Goal: Task Accomplishment & Management: Manage account settings

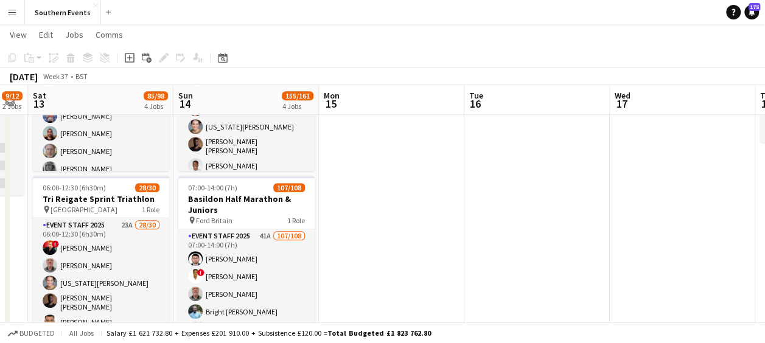
scroll to position [268, 0]
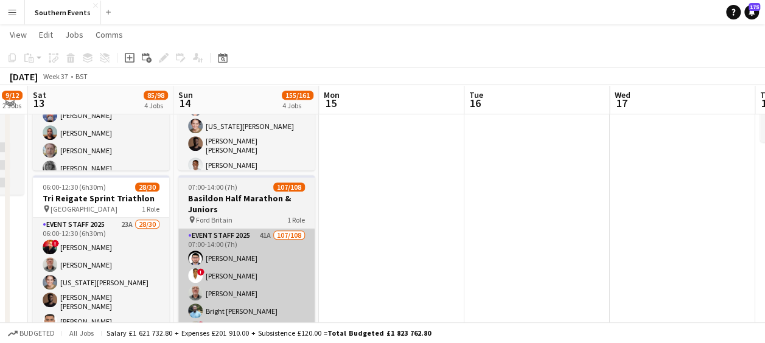
drag, startPoint x: 311, startPoint y: 169, endPoint x: 245, endPoint y: 254, distance: 108.5
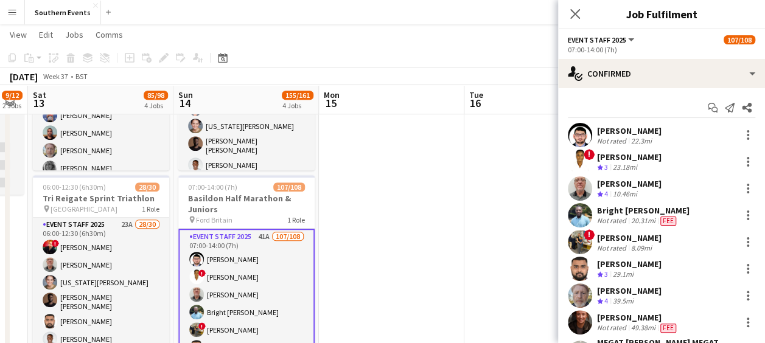
scroll to position [0, 262]
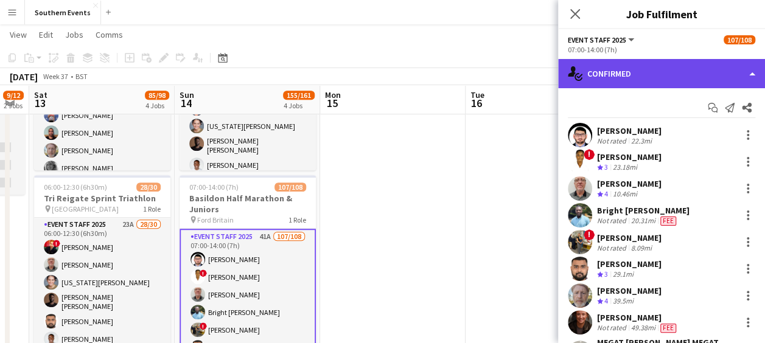
click at [645, 77] on div "single-neutral-actions-check-2 Confirmed" at bounding box center [661, 73] width 207 height 29
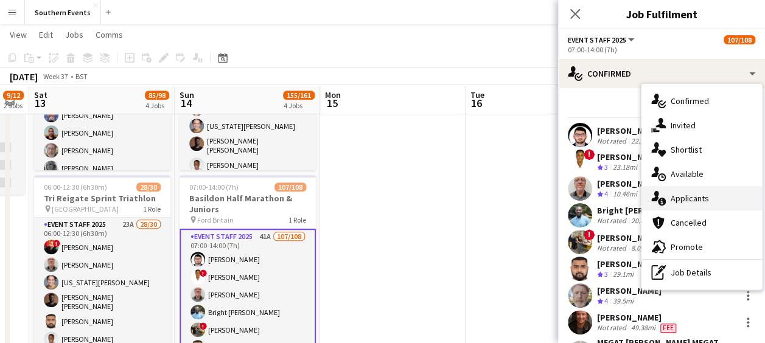
click at [687, 193] on span "Applicants" at bounding box center [690, 198] width 38 height 11
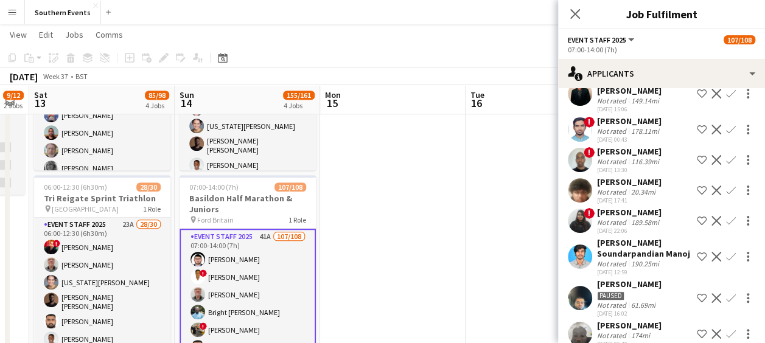
scroll to position [1007, 0]
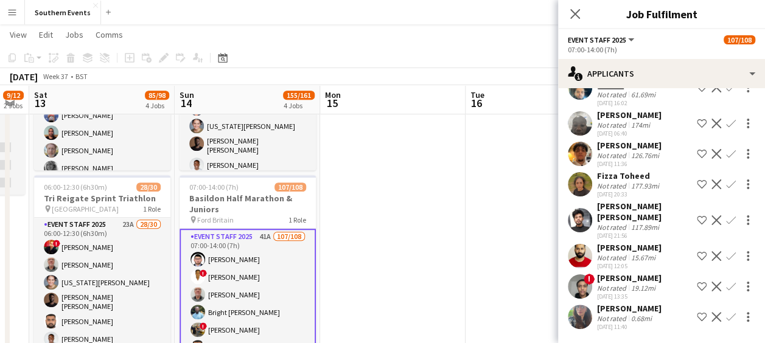
click at [579, 250] on app-user-avatar at bounding box center [580, 256] width 24 height 24
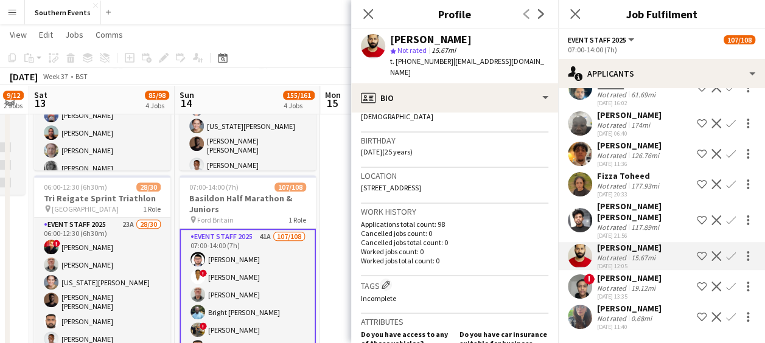
scroll to position [0, 0]
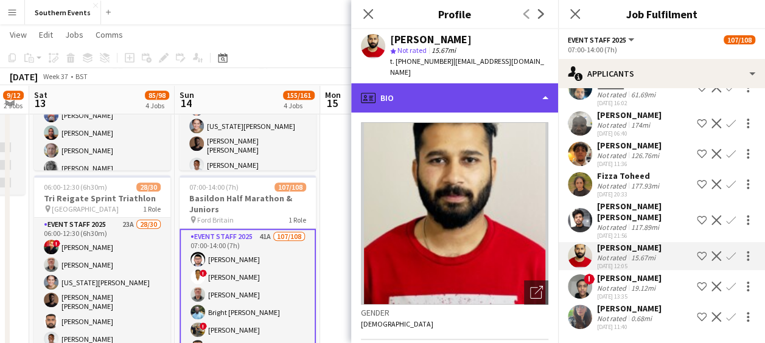
click at [467, 84] on div "profile Bio" at bounding box center [454, 97] width 207 height 29
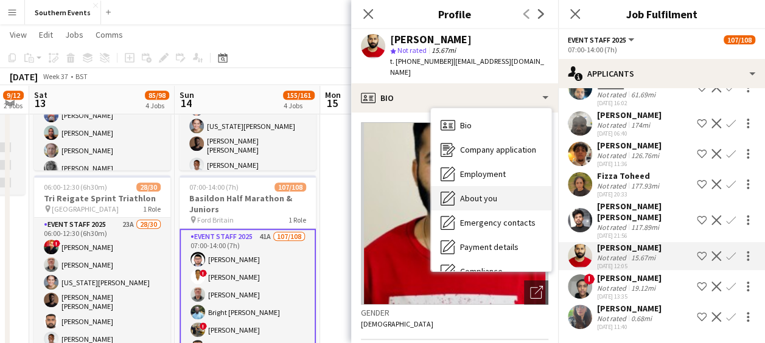
click at [475, 193] on span "About you" at bounding box center [478, 198] width 37 height 11
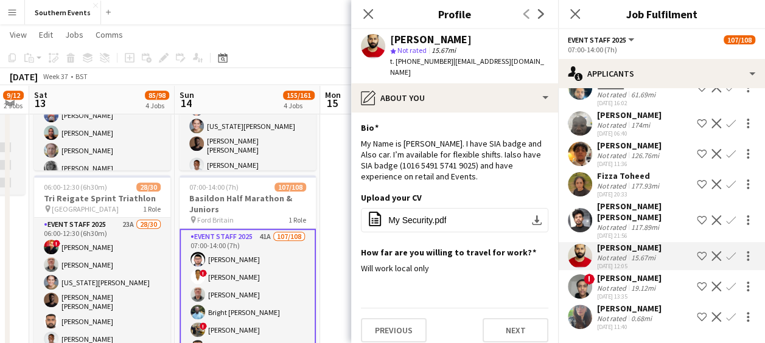
click at [726, 257] on app-icon "Confirm" at bounding box center [731, 256] width 10 height 10
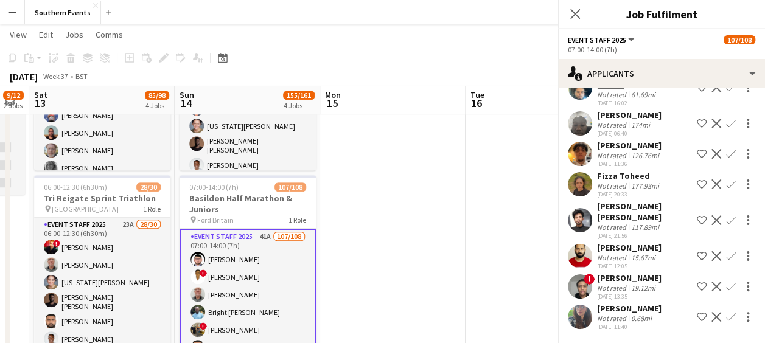
scroll to position [1007, 0]
click at [726, 257] on app-icon "Confirm" at bounding box center [731, 256] width 10 height 10
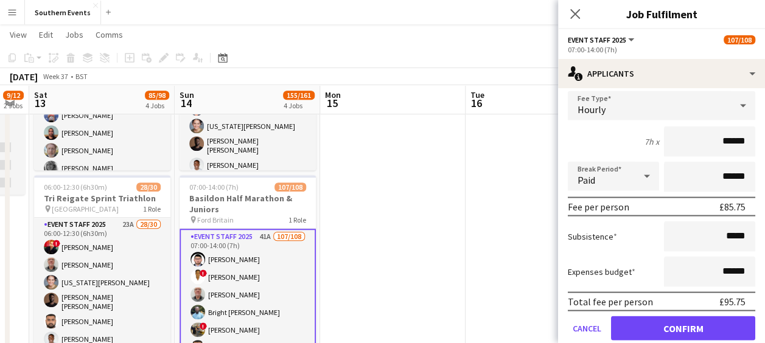
scroll to position [1197, 0]
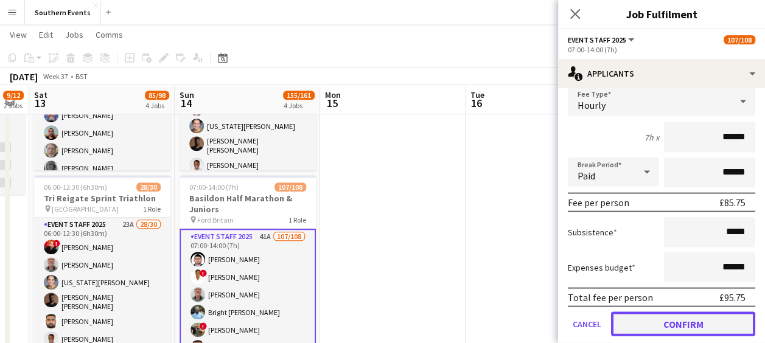
click at [654, 334] on button "Confirm" at bounding box center [683, 324] width 144 height 24
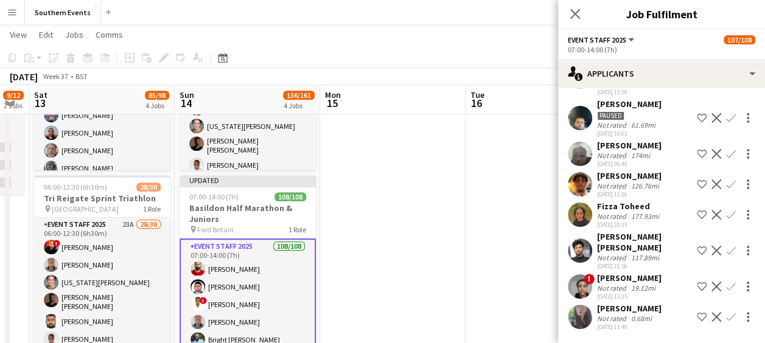
scroll to position [977, 0]
click at [726, 314] on app-icon "Confirm" at bounding box center [731, 317] width 10 height 10
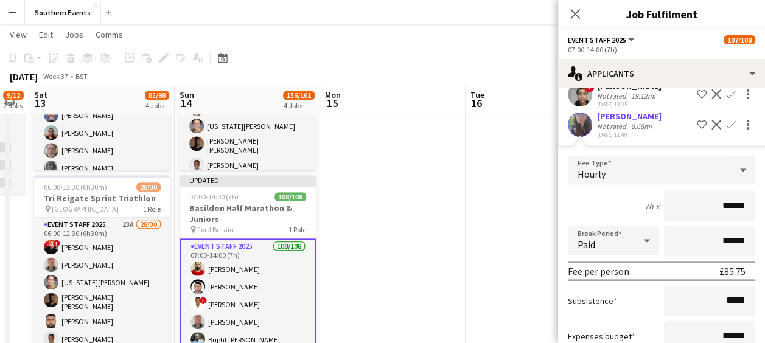
scroll to position [1253, 0]
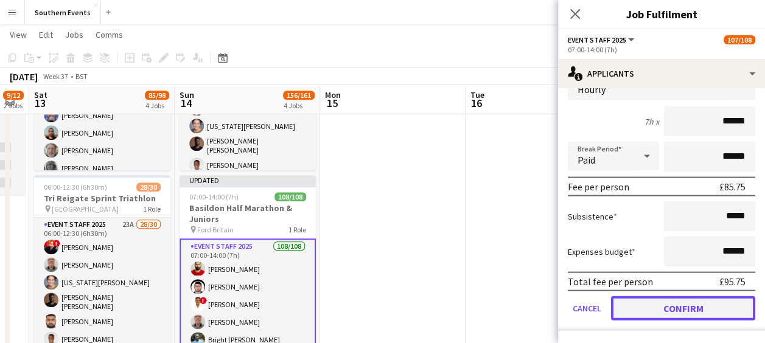
click at [648, 307] on button "Confirm" at bounding box center [683, 308] width 144 height 24
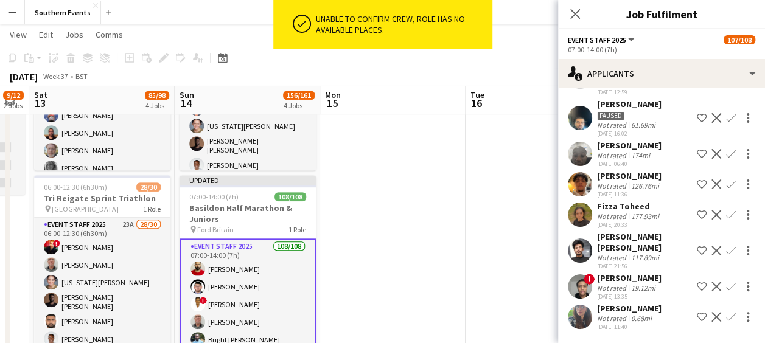
click at [457, 198] on app-date-cell at bounding box center [392, 293] width 145 height 851
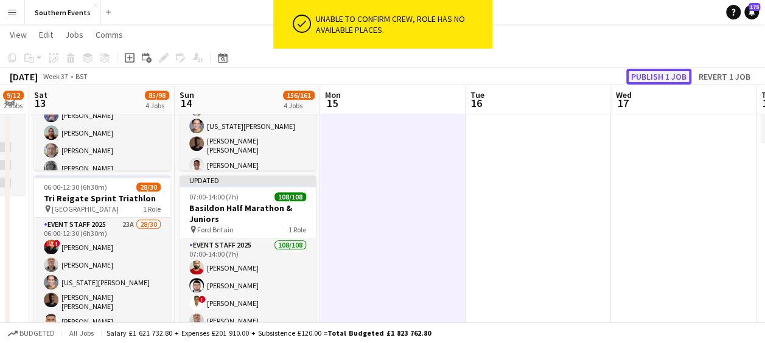
click at [637, 72] on button "Publish 1 job" at bounding box center [658, 77] width 65 height 16
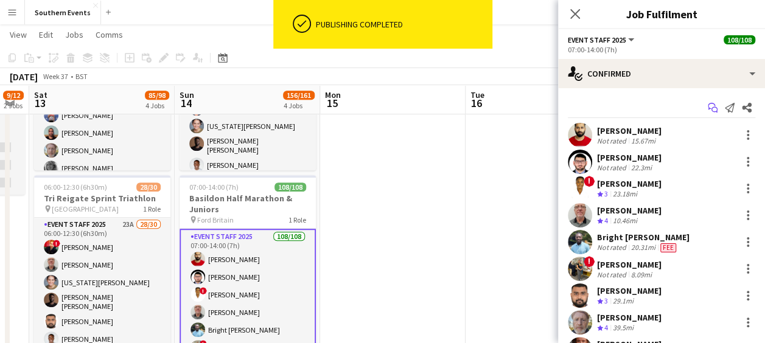
click at [711, 108] on icon at bounding box center [714, 110] width 6 height 6
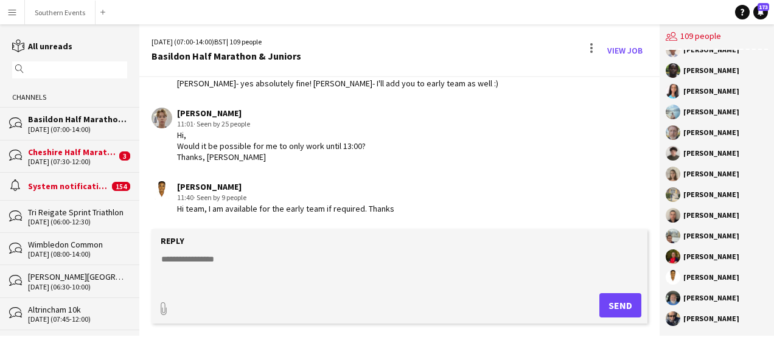
scroll to position [1989, 0]
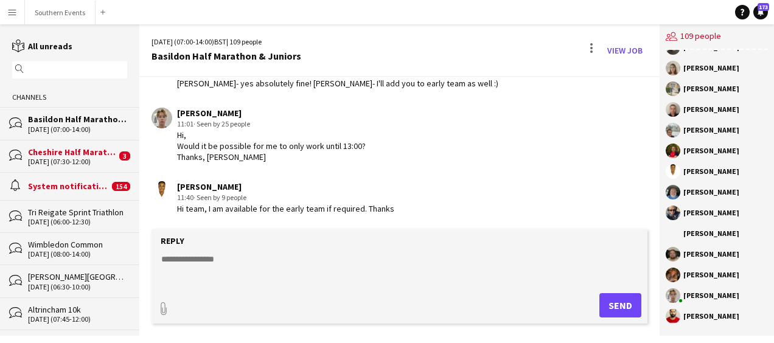
drag, startPoint x: 685, startPoint y: 316, endPoint x: 732, endPoint y: 312, distance: 47.6
click at [732, 312] on div "[PERSON_NAME]" at bounding box center [717, 316] width 102 height 15
drag, startPoint x: 732, startPoint y: 312, endPoint x: 705, endPoint y: 308, distance: 27.7
click at [705, 308] on app-chat-member "[PERSON_NAME]" at bounding box center [717, 298] width 102 height 21
drag, startPoint x: 705, startPoint y: 308, endPoint x: 739, endPoint y: 315, distance: 35.5
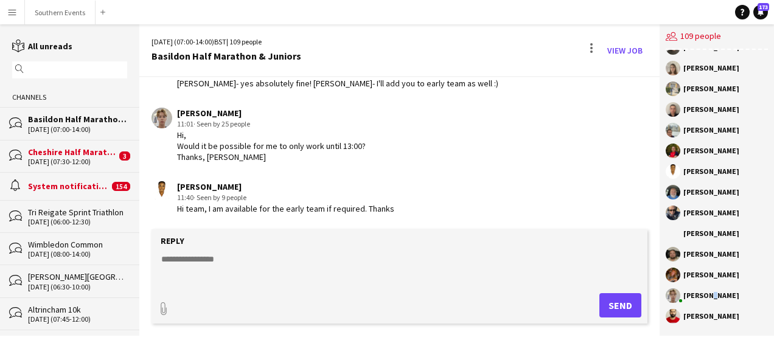
click at [739, 315] on div "[PERSON_NAME]" at bounding box center [717, 316] width 102 height 15
copy div "[PERSON_NAME]"
click at [213, 258] on textarea at bounding box center [402, 269] width 484 height 32
type textarea "**********"
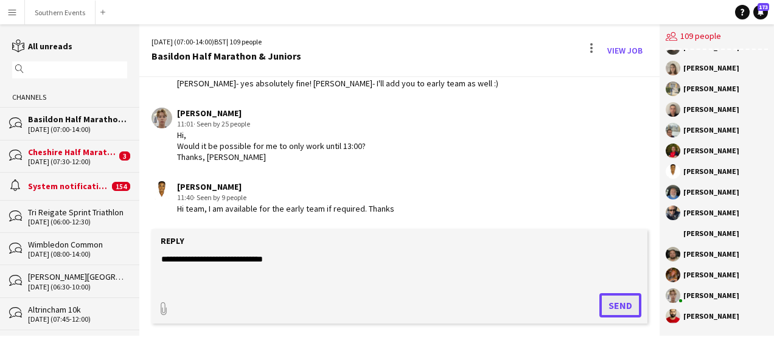
click at [615, 307] on button "Send" at bounding box center [620, 305] width 42 height 24
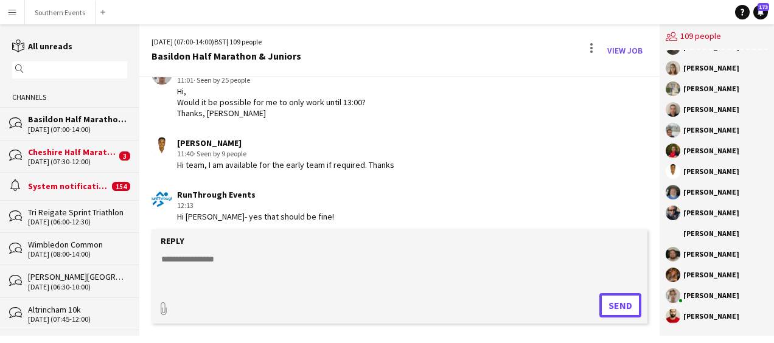
scroll to position [2332, 0]
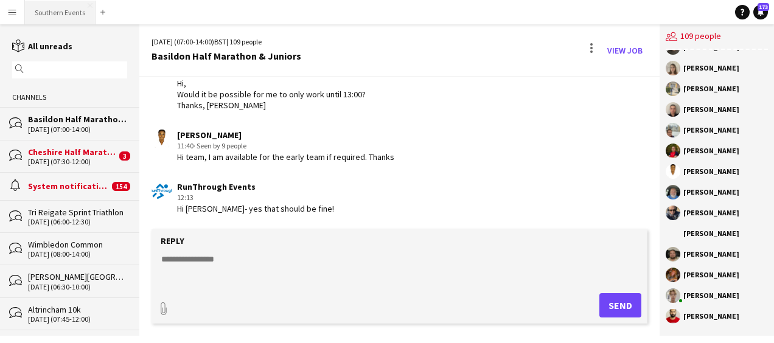
click at [38, 4] on button "Southern Events Close" at bounding box center [60, 13] width 71 height 24
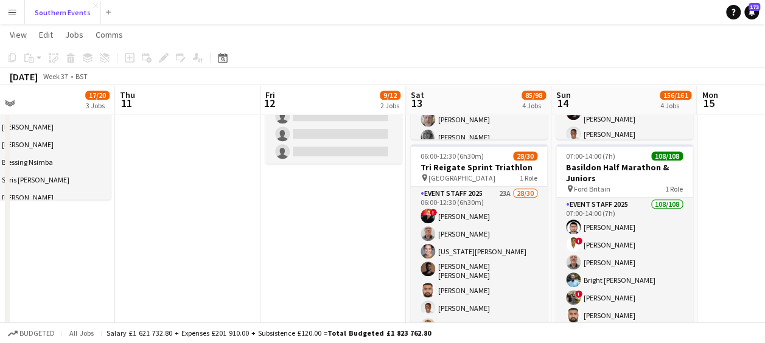
scroll to position [300, 0]
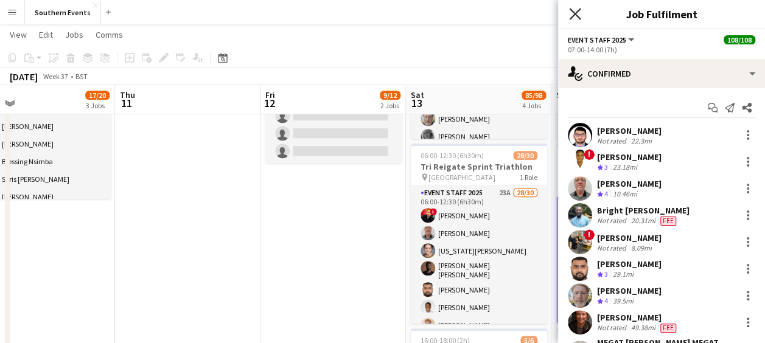
click at [578, 9] on icon "Close pop-in" at bounding box center [575, 14] width 12 height 12
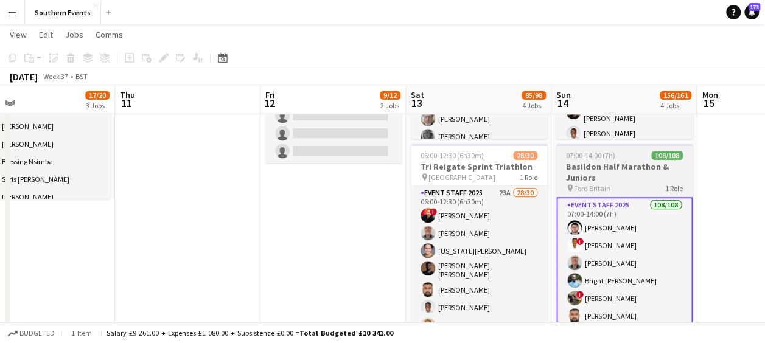
click at [577, 169] on h3 "Basildon Half Marathon & Juniors" at bounding box center [624, 172] width 136 height 22
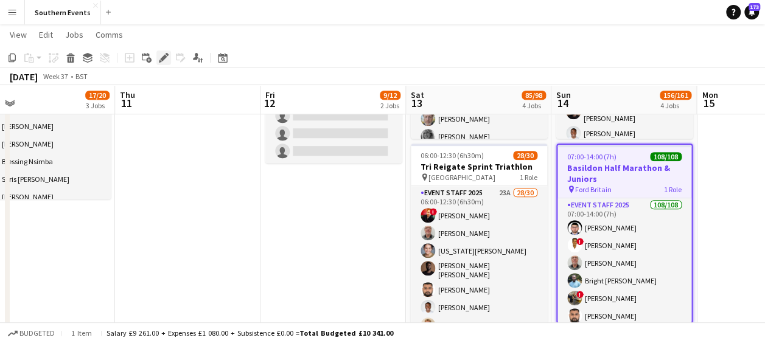
click at [164, 65] on div "Edit" at bounding box center [163, 58] width 15 height 15
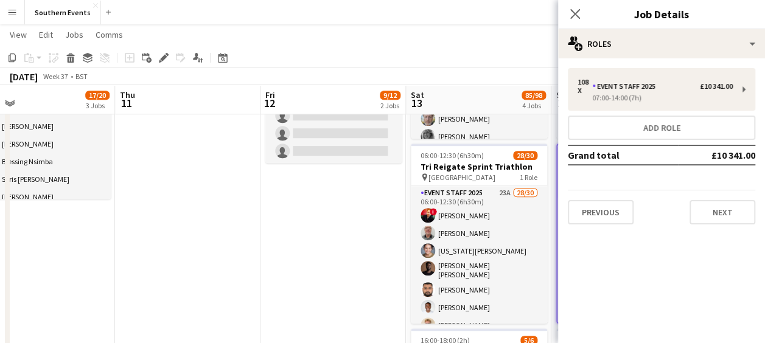
click at [713, 228] on div "108 x Event Staff 2025 £10 341.00 07:00-14:00 (7h) Add role Grand total £10 341…" at bounding box center [661, 146] width 207 height 176
click at [715, 209] on button "Next" at bounding box center [723, 212] width 66 height 24
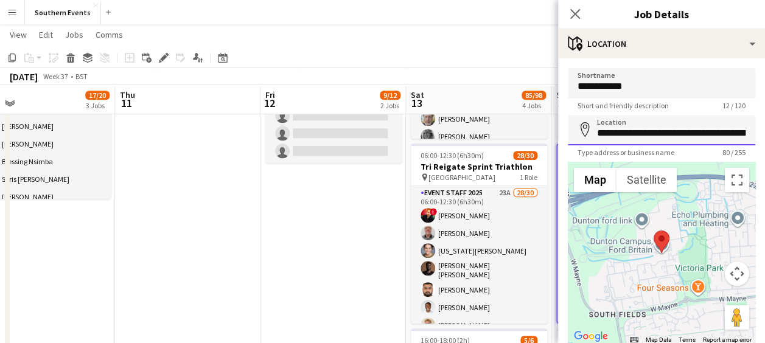
click at [663, 136] on input "**********" at bounding box center [661, 130] width 187 height 30
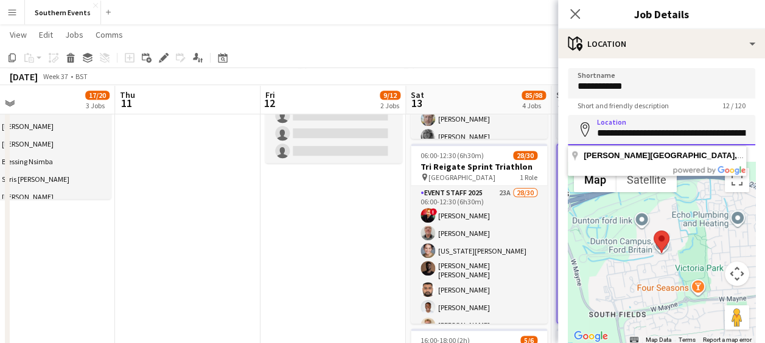
click at [663, 136] on input "**********" at bounding box center [661, 130] width 187 height 30
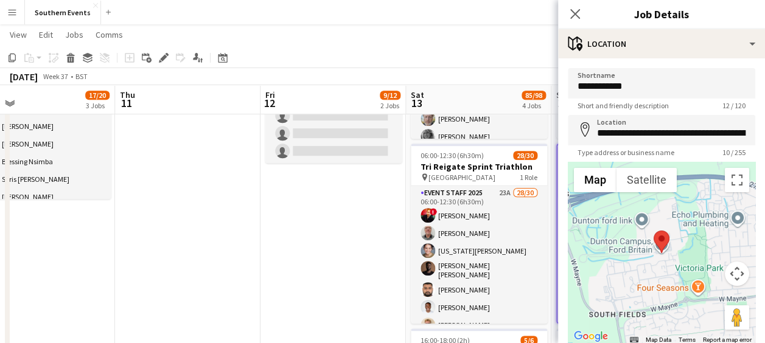
type input "**********"
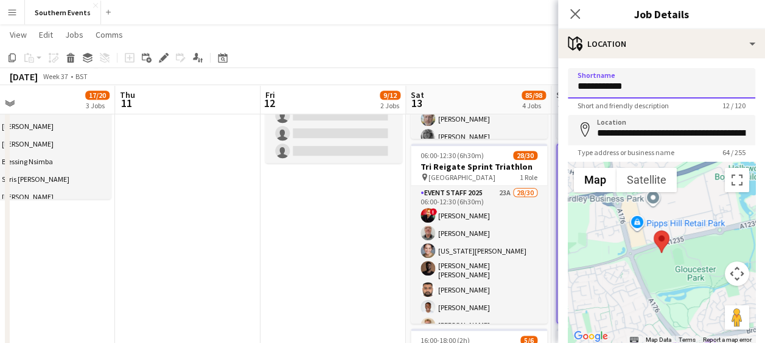
click at [610, 91] on input "**********" at bounding box center [661, 83] width 187 height 30
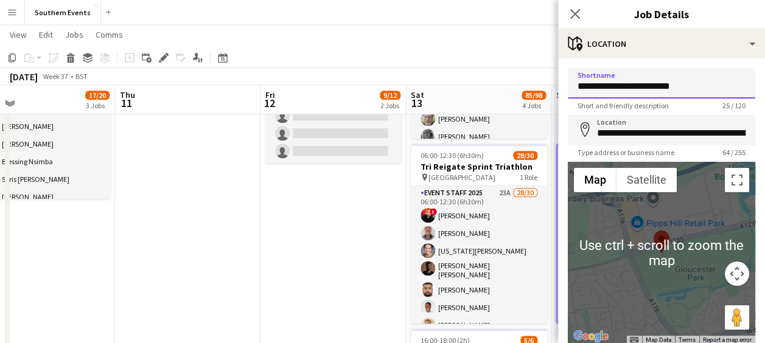
scroll to position [86, 0]
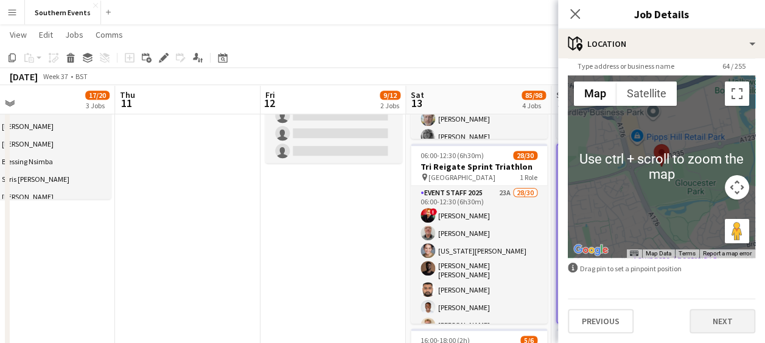
type input "**********"
click at [701, 328] on button "Next" at bounding box center [723, 321] width 66 height 24
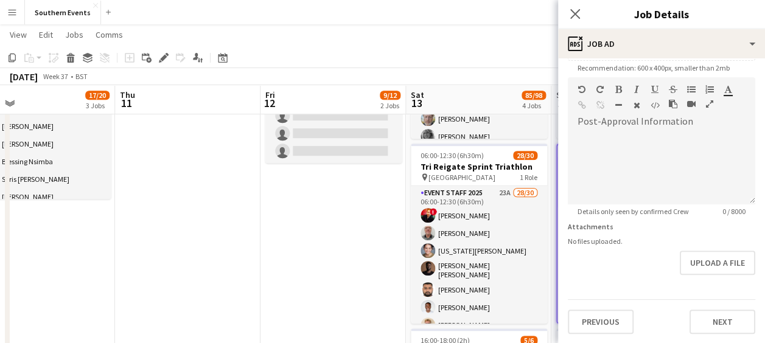
scroll to position [47, 0]
click at [693, 335] on div "**********" at bounding box center [661, 71] width 207 height 543
click at [702, 315] on button "Next" at bounding box center [723, 322] width 66 height 24
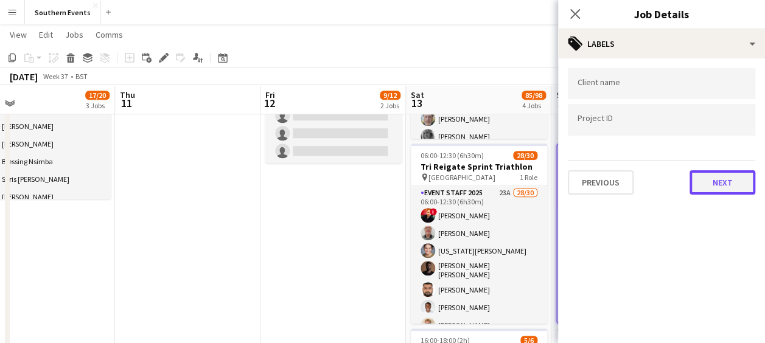
click at [709, 179] on button "Next" at bounding box center [723, 182] width 66 height 24
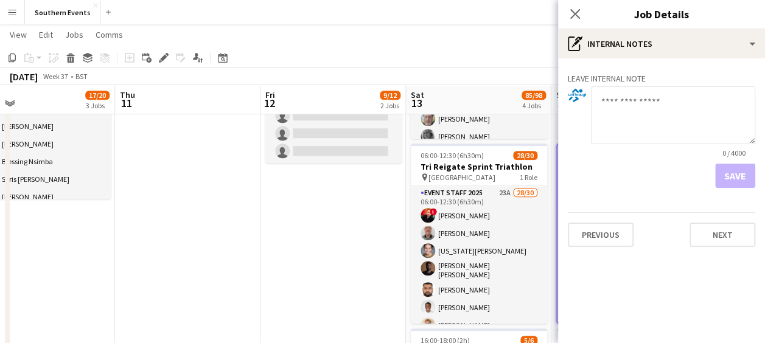
click at [708, 249] on div "Leave internal note 0 / 4000 Save Previous Next" at bounding box center [661, 157] width 207 height 198
click at [709, 239] on button "Next" at bounding box center [723, 235] width 66 height 24
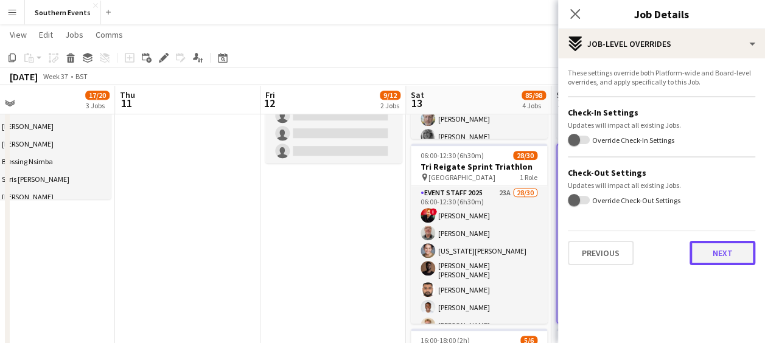
click at [708, 262] on button "Next" at bounding box center [723, 253] width 66 height 24
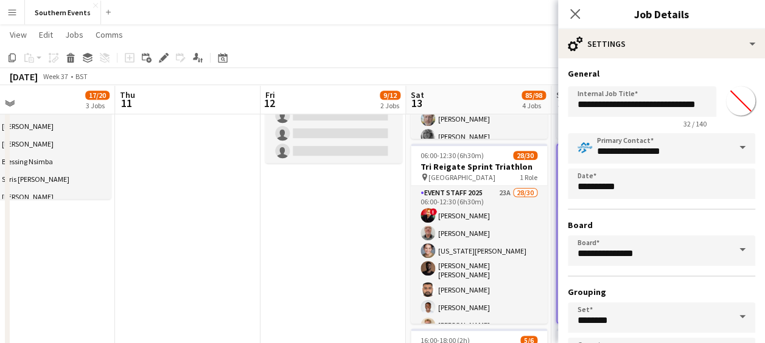
scroll to position [94, 0]
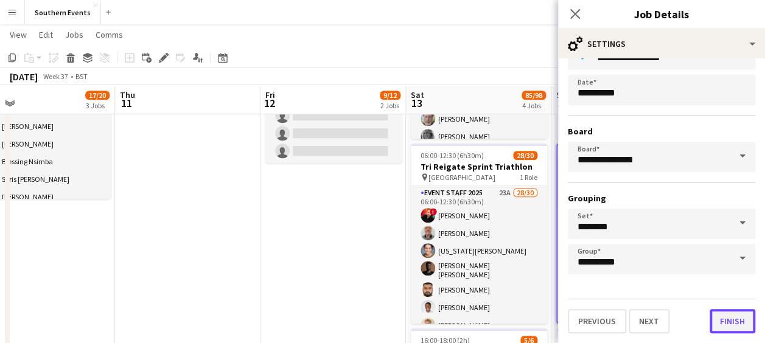
click at [710, 320] on button "Finish" at bounding box center [733, 321] width 46 height 24
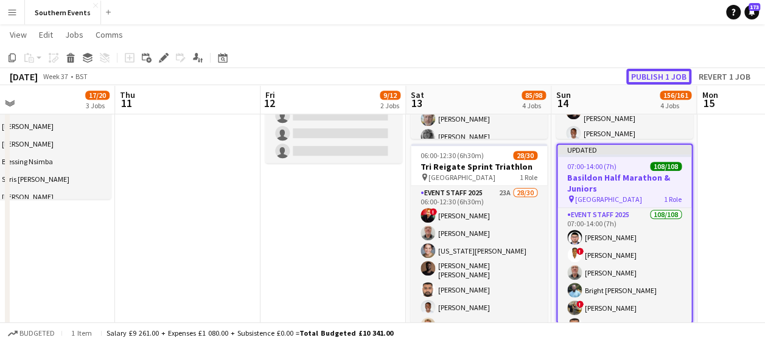
click at [652, 78] on button "Publish 1 job" at bounding box center [658, 77] width 65 height 16
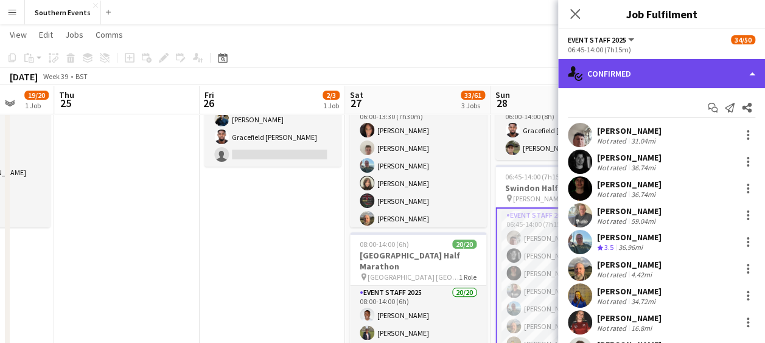
click at [643, 70] on div "single-neutral-actions-check-2 Confirmed" at bounding box center [661, 73] width 207 height 29
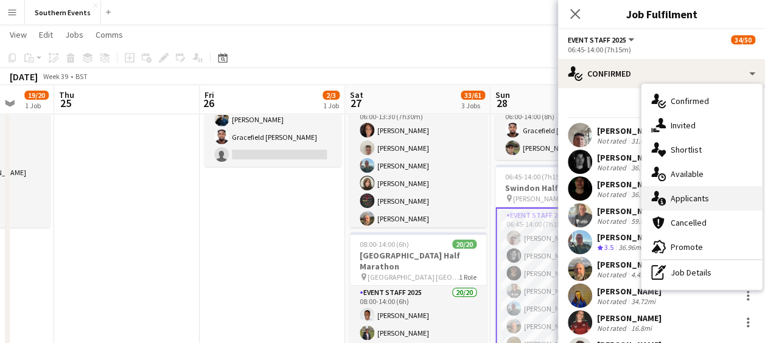
click at [695, 195] on span "Applicants" at bounding box center [690, 198] width 38 height 11
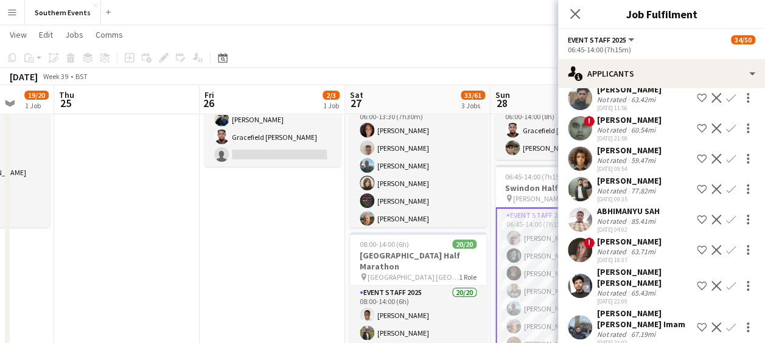
scroll to position [203, 0]
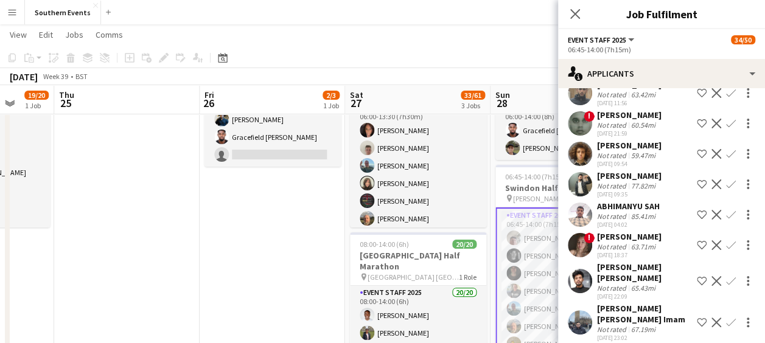
click at [582, 233] on app-user-avatar at bounding box center [580, 245] width 24 height 24
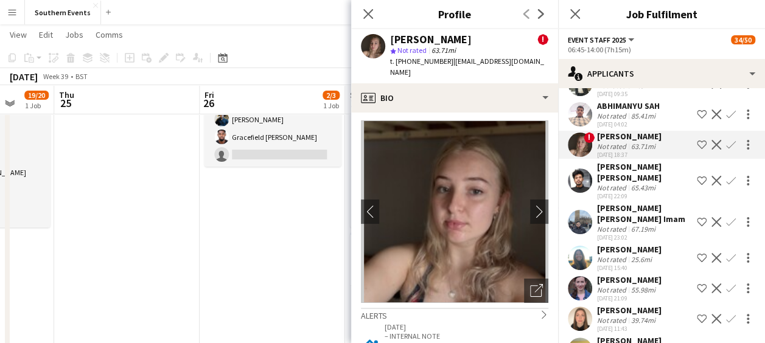
scroll to position [309, 0]
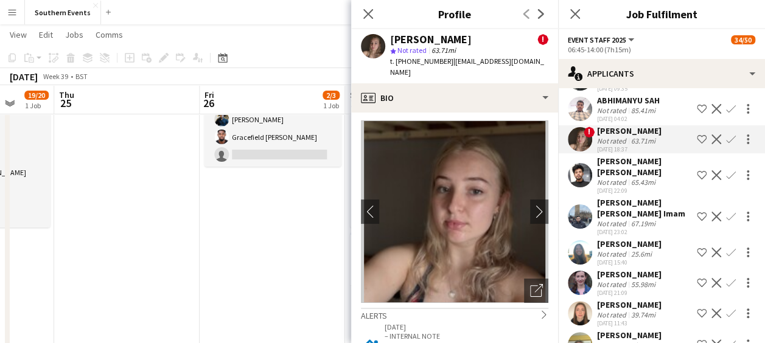
click at [726, 248] on app-icon "Confirm" at bounding box center [731, 253] width 10 height 10
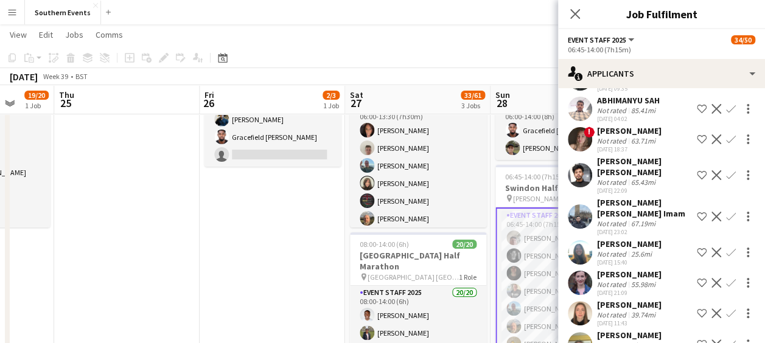
click at [726, 248] on app-icon "Confirm" at bounding box center [731, 253] width 10 height 10
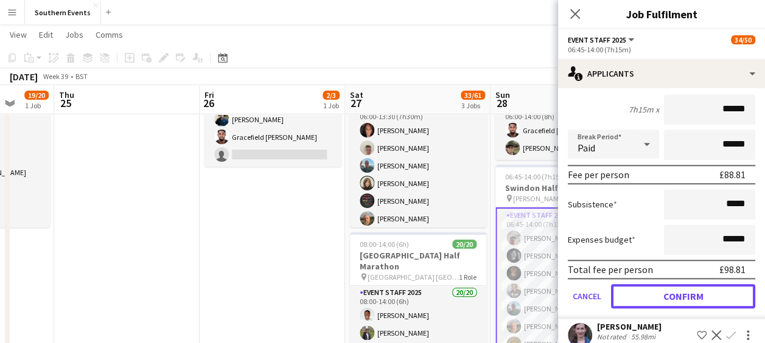
click at [654, 284] on button "Confirm" at bounding box center [683, 296] width 144 height 24
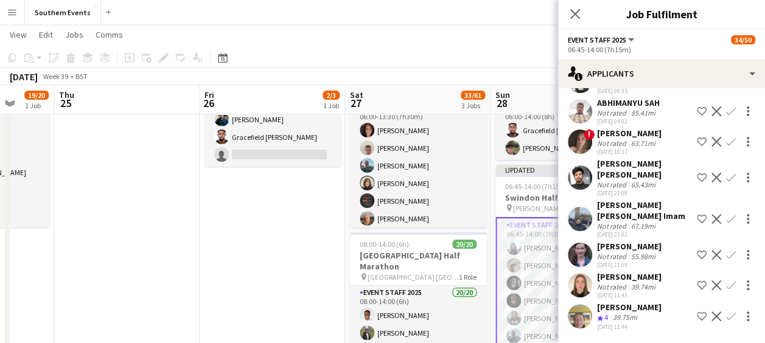
scroll to position [226, 0]
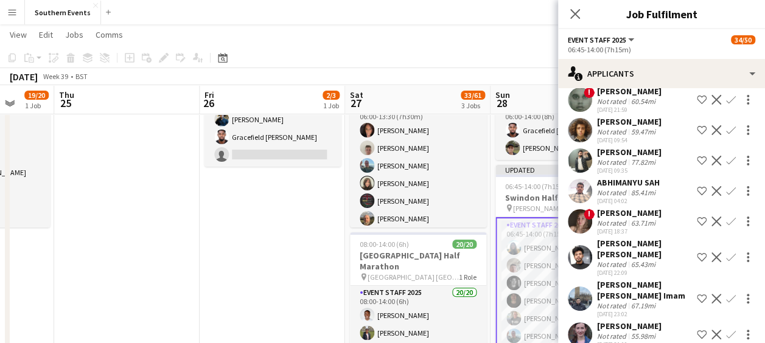
click at [726, 330] on app-icon "Confirm" at bounding box center [731, 335] width 10 height 10
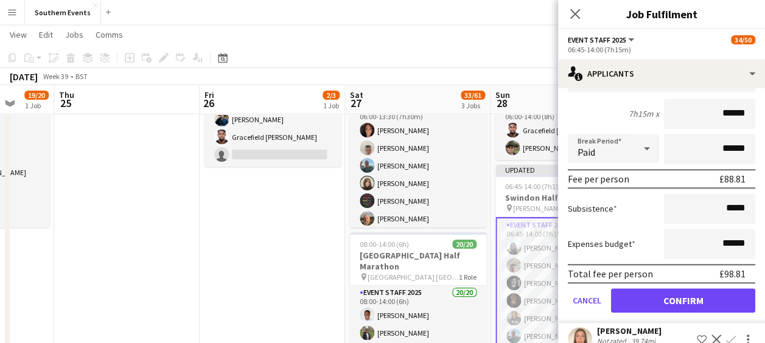
scroll to position [545, 0]
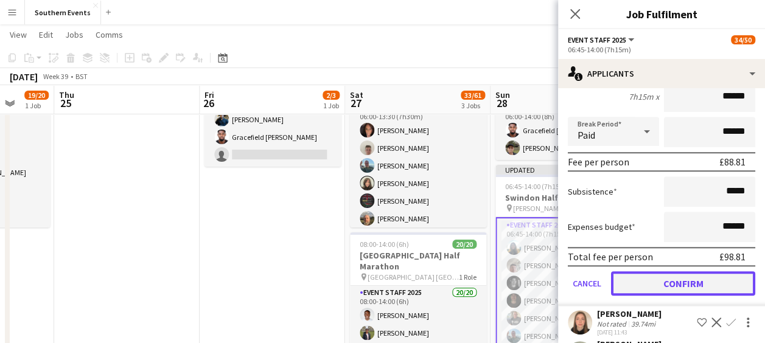
click at [661, 271] on button "Confirm" at bounding box center [683, 283] width 144 height 24
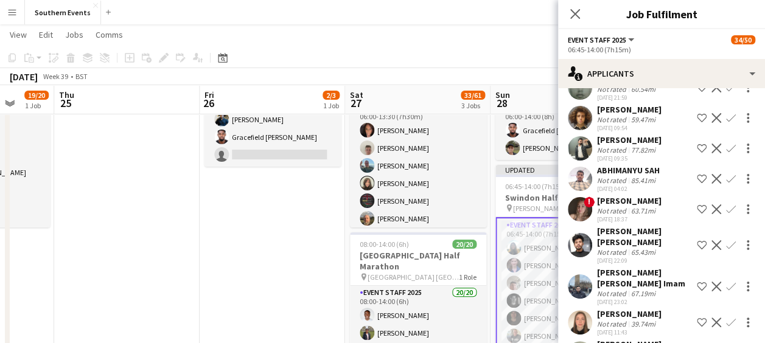
scroll to position [253, 0]
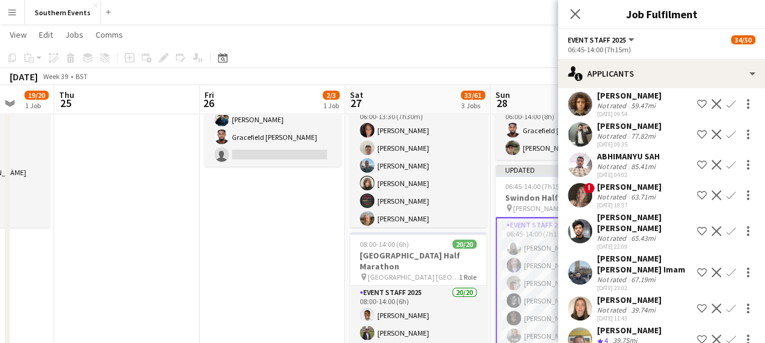
click at [726, 304] on app-icon "Confirm" at bounding box center [731, 309] width 10 height 10
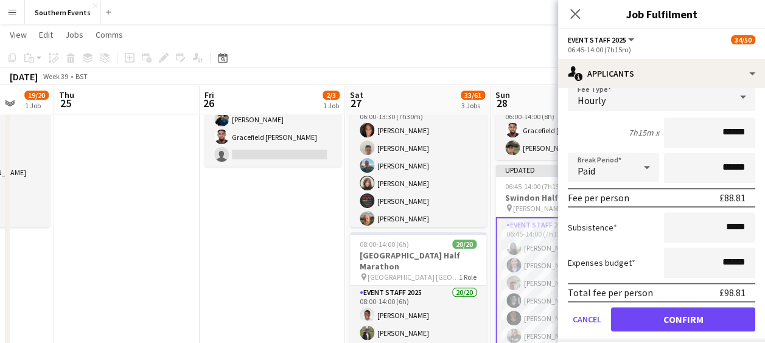
scroll to position [528, 0]
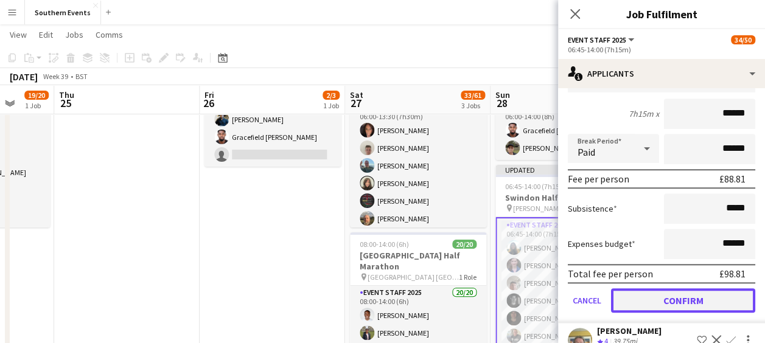
click at [649, 288] on button "Confirm" at bounding box center [683, 300] width 144 height 24
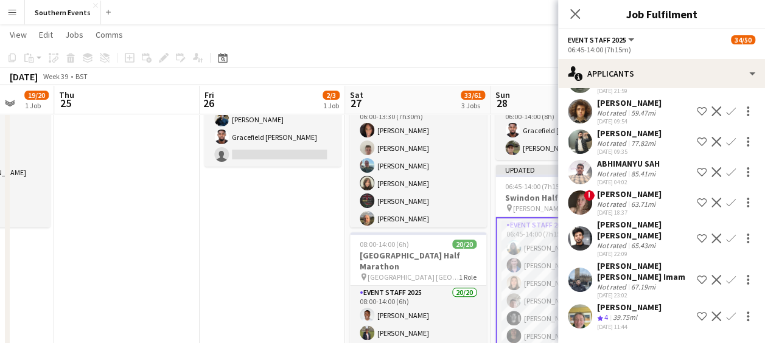
scroll to position [222, 0]
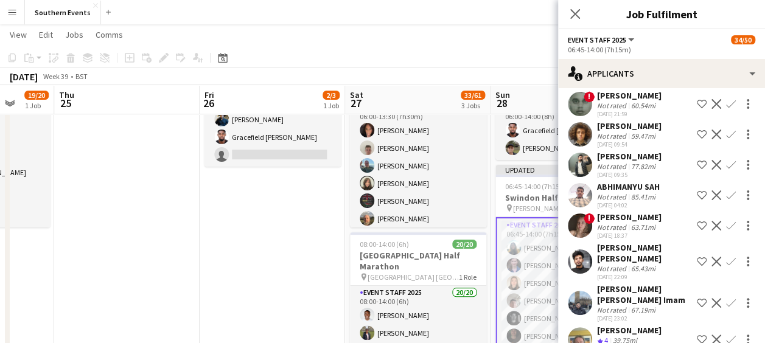
click at [726, 335] on app-icon "Confirm" at bounding box center [731, 340] width 10 height 10
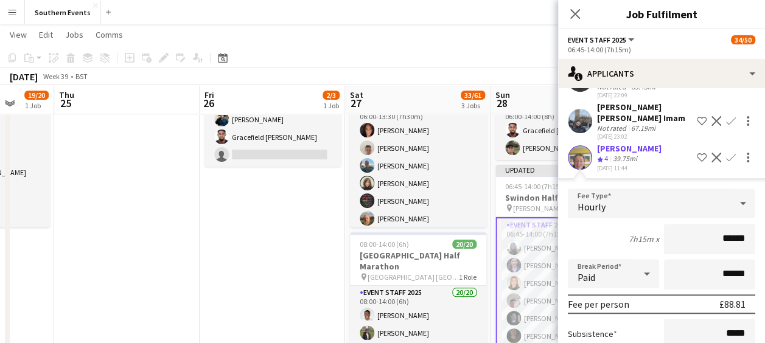
scroll to position [498, 0]
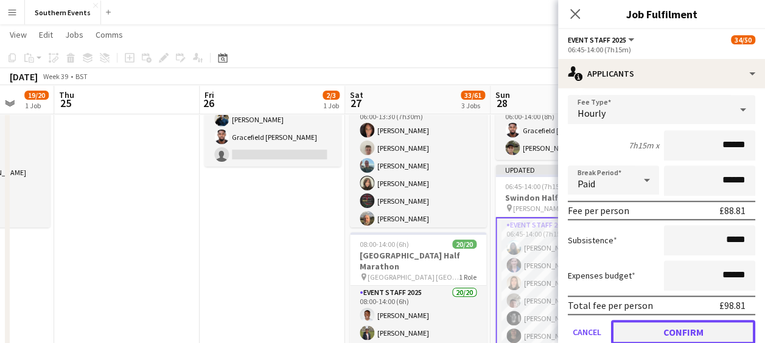
click at [648, 320] on button "Confirm" at bounding box center [683, 332] width 144 height 24
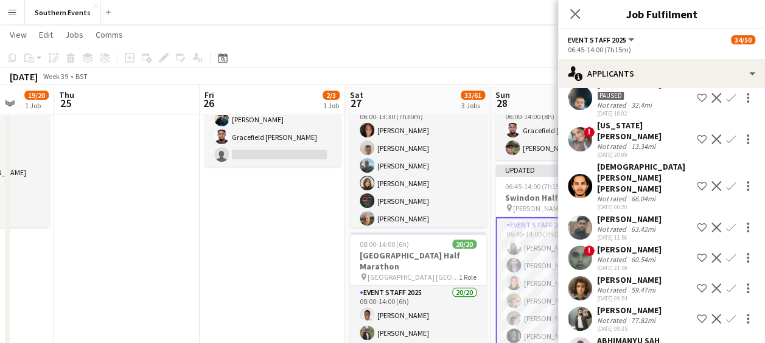
scroll to position [26, 0]
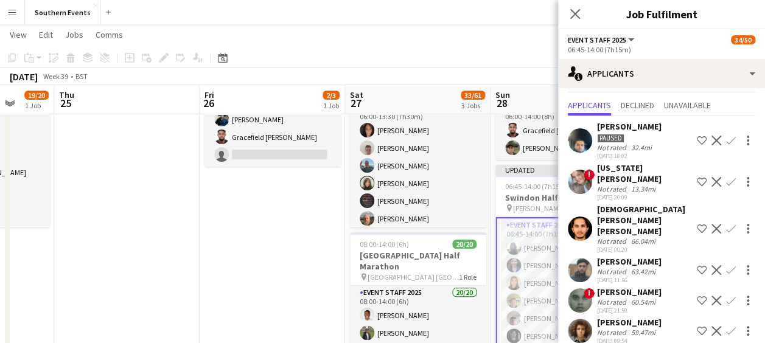
click at [575, 180] on app-user-avatar at bounding box center [580, 182] width 24 height 24
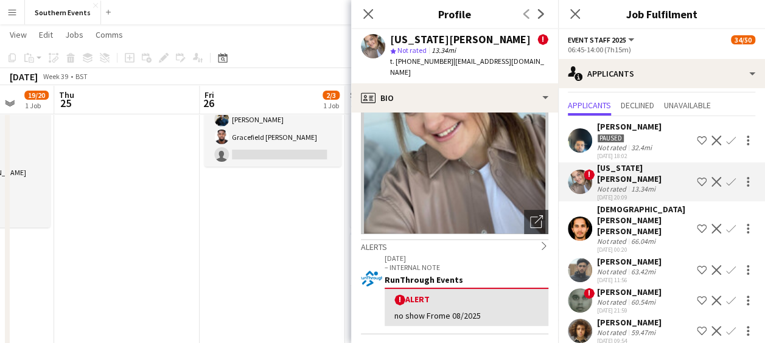
scroll to position [0, 0]
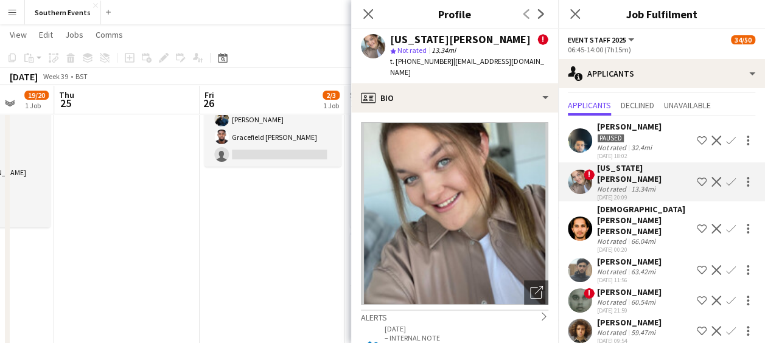
click at [726, 177] on app-icon "Confirm" at bounding box center [731, 182] width 10 height 10
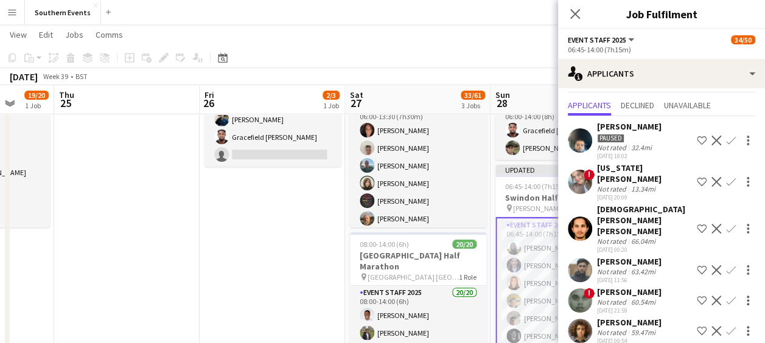
click at [726, 177] on app-icon "Confirm" at bounding box center [731, 182] width 10 height 10
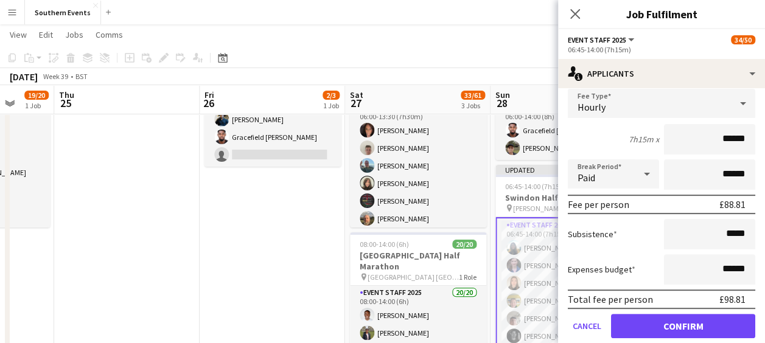
scroll to position [168, 0]
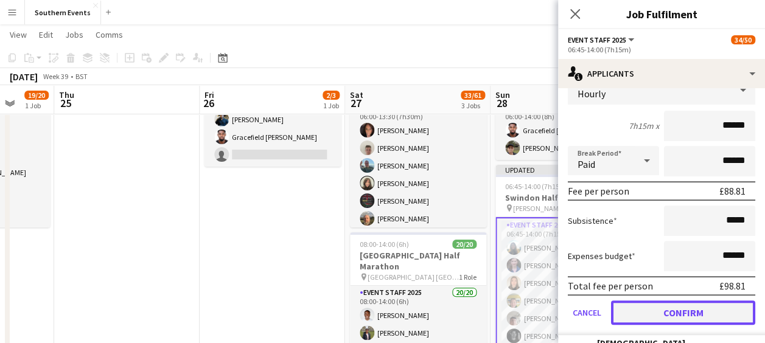
click at [649, 306] on button "Confirm" at bounding box center [683, 313] width 144 height 24
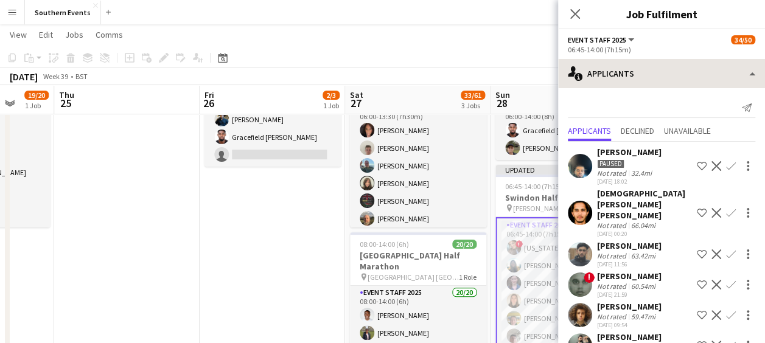
scroll to position [0, 0]
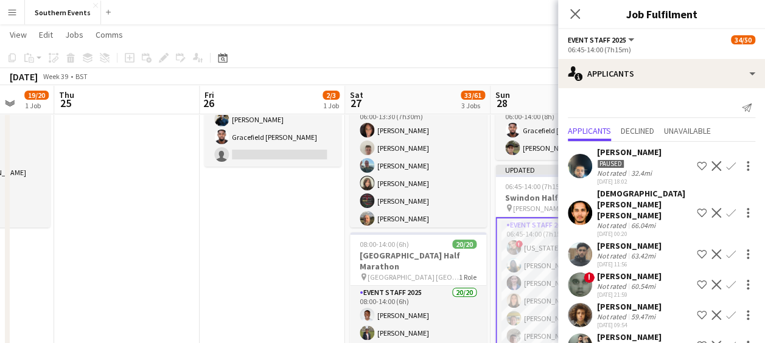
click at [573, 22] on div "Close pop-in" at bounding box center [575, 14] width 34 height 28
click at [573, 21] on app-icon "Close pop-in" at bounding box center [576, 14] width 18 height 18
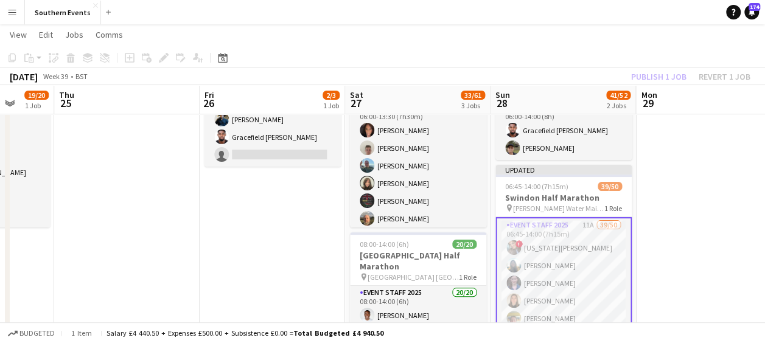
click at [532, 52] on app-toolbar "Copy Paste Paste Ctrl+V Paste with crew Ctrl+Shift+V Paste linked Job [GEOGRAPH…" at bounding box center [382, 57] width 765 height 21
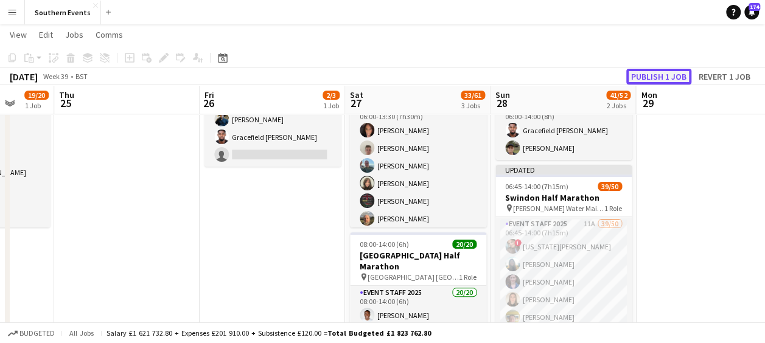
click at [635, 74] on button "Publish 1 job" at bounding box center [658, 77] width 65 height 16
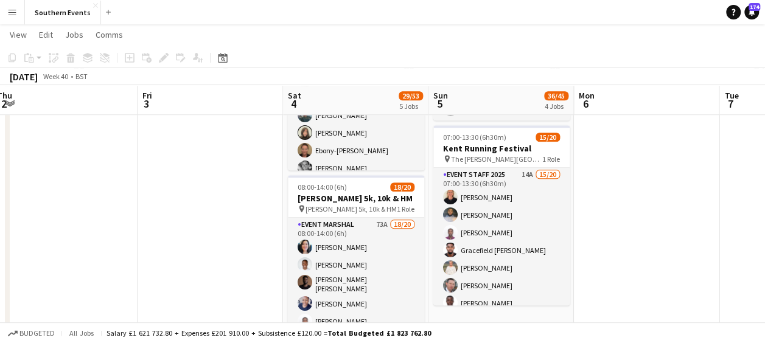
scroll to position [436, 0]
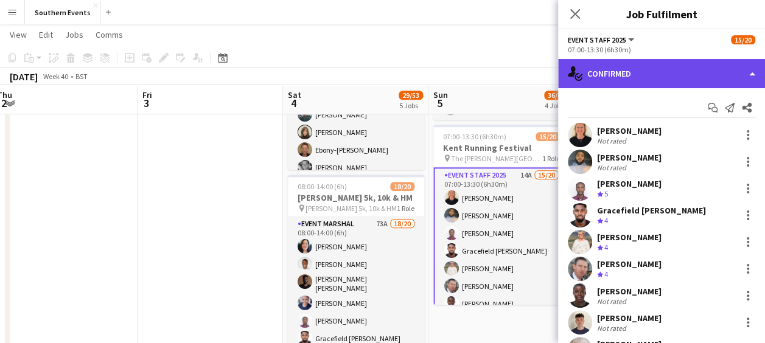
click at [654, 75] on div "single-neutral-actions-check-2 Confirmed" at bounding box center [661, 73] width 207 height 29
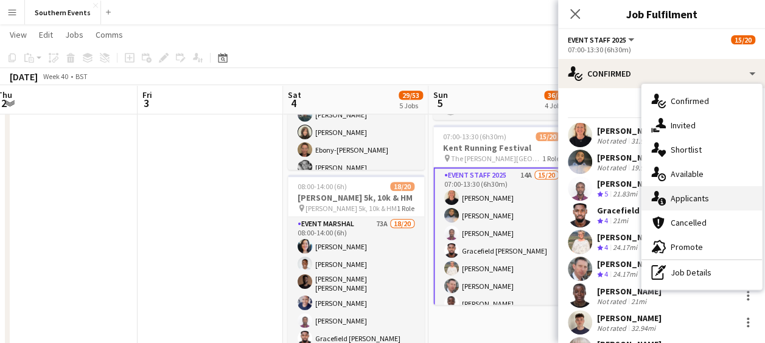
click at [684, 198] on span "Applicants" at bounding box center [690, 198] width 38 height 11
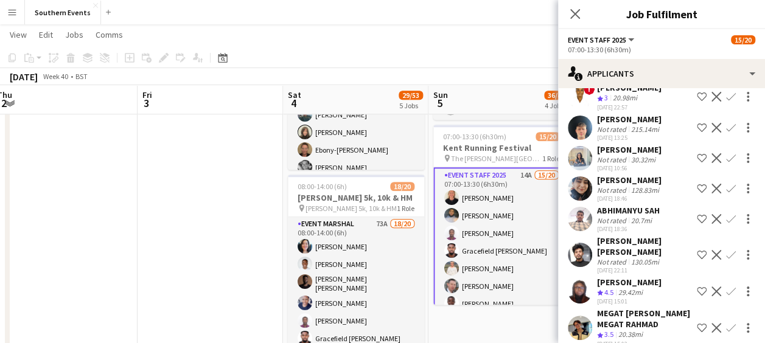
scroll to position [212, 0]
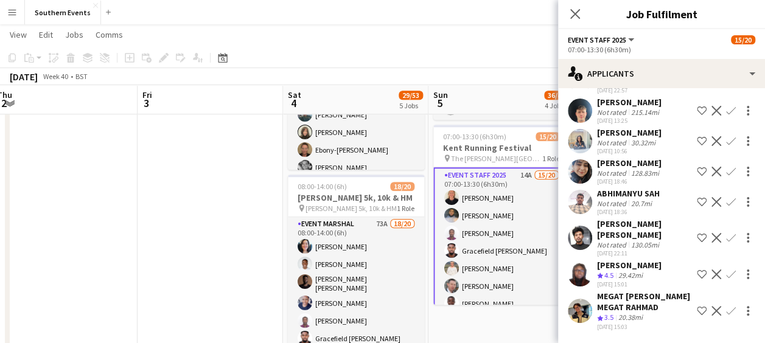
click at [726, 270] on app-icon "Confirm" at bounding box center [731, 275] width 10 height 10
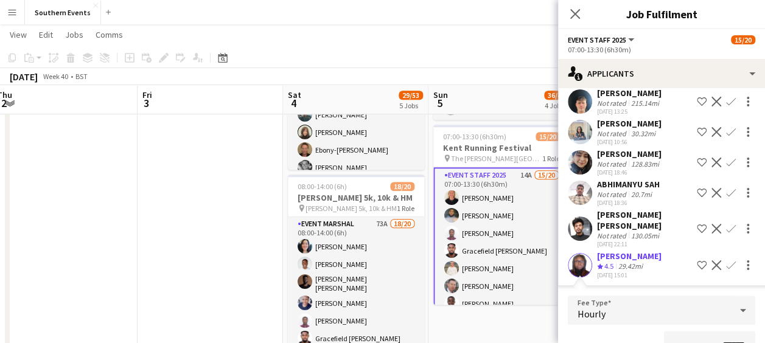
scroll to position [229, 0]
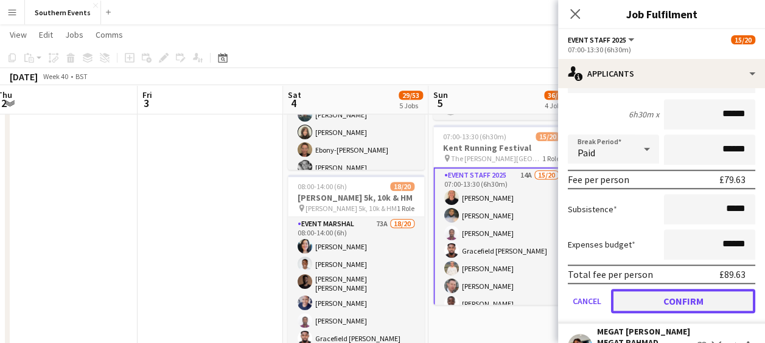
click at [660, 289] on button "Confirm" at bounding box center [683, 301] width 144 height 24
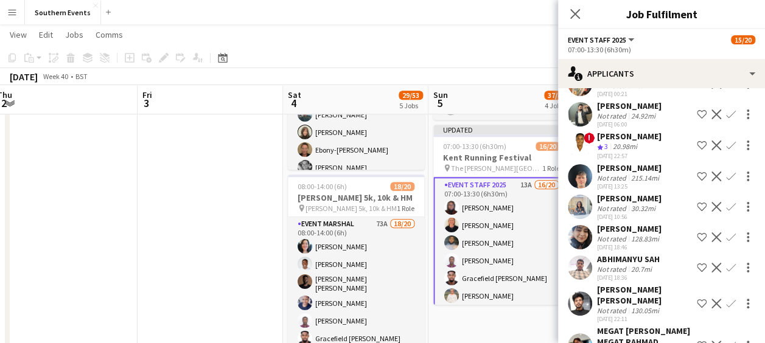
scroll to position [181, 0]
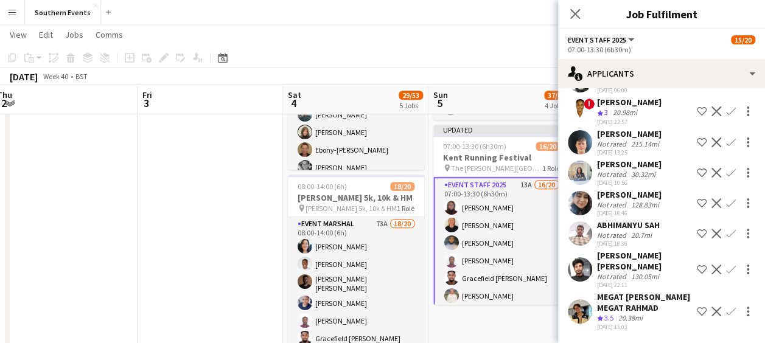
click at [726, 307] on app-icon "Confirm" at bounding box center [731, 312] width 10 height 10
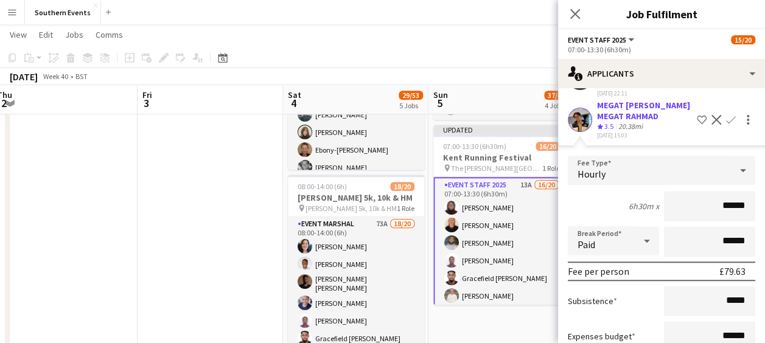
scroll to position [458, 0]
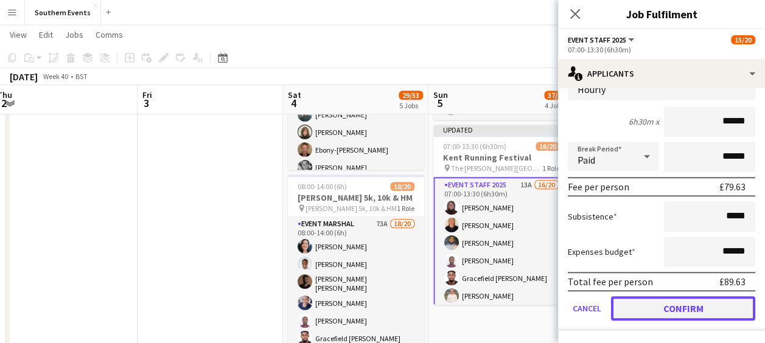
click at [635, 306] on button "Confirm" at bounding box center [683, 308] width 144 height 24
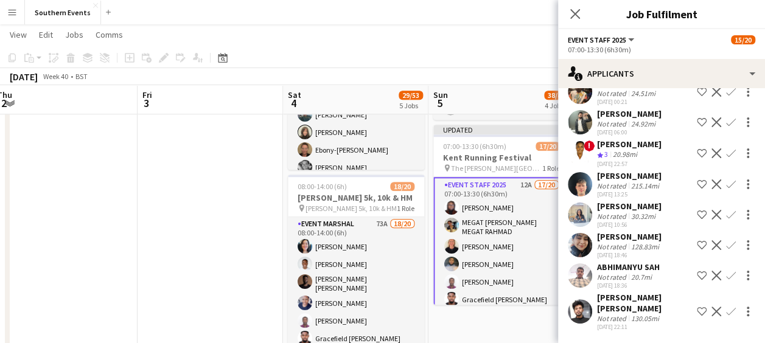
scroll to position [128, 0]
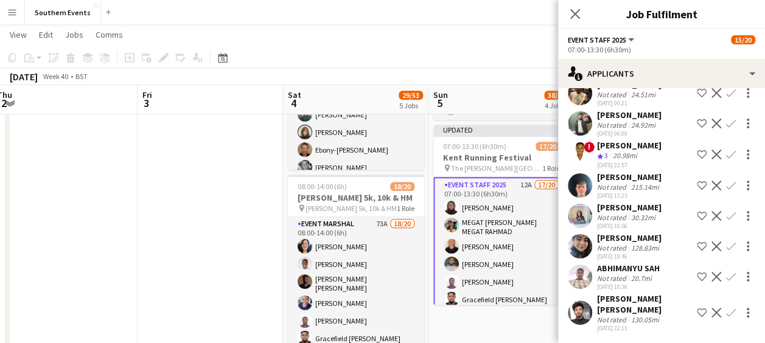
click at [512, 321] on app-date-cell "05:00-10:30 (5h30m) 0/2 RT Kit Assistant - [GEOGRAPHIC_DATA] 10k pin [GEOGRAPHI…" at bounding box center [500, 125] width 145 height 851
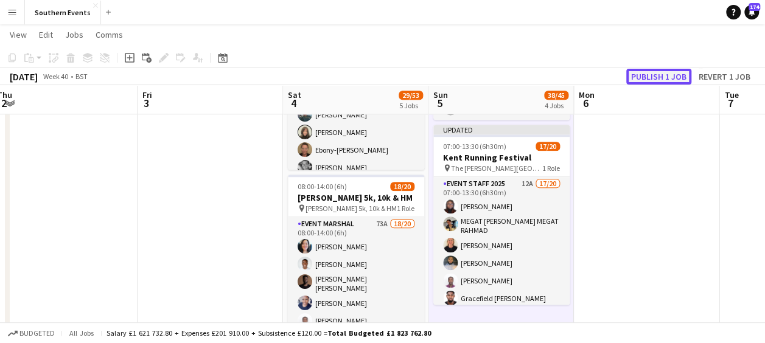
click at [649, 76] on button "Publish 1 job" at bounding box center [658, 77] width 65 height 16
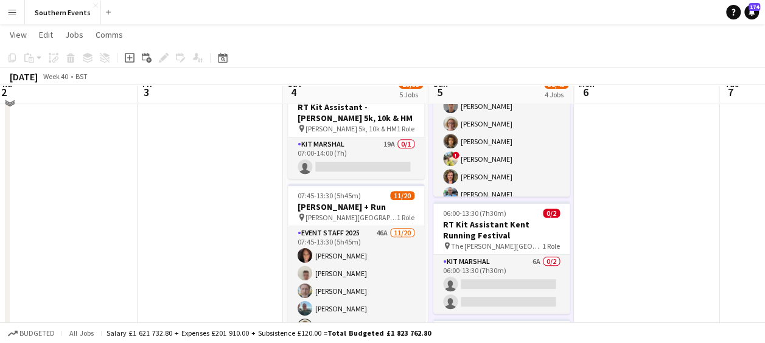
scroll to position [141, 0]
